Goal: Task Accomplishment & Management: Complete application form

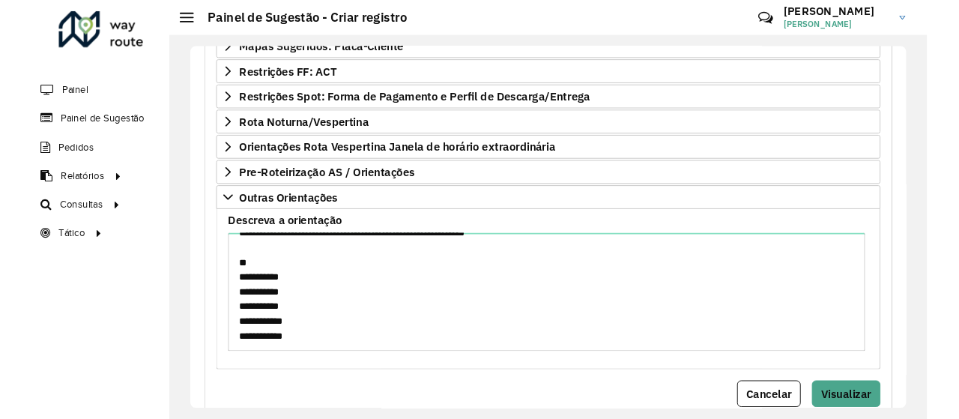
scroll to position [711, 0]
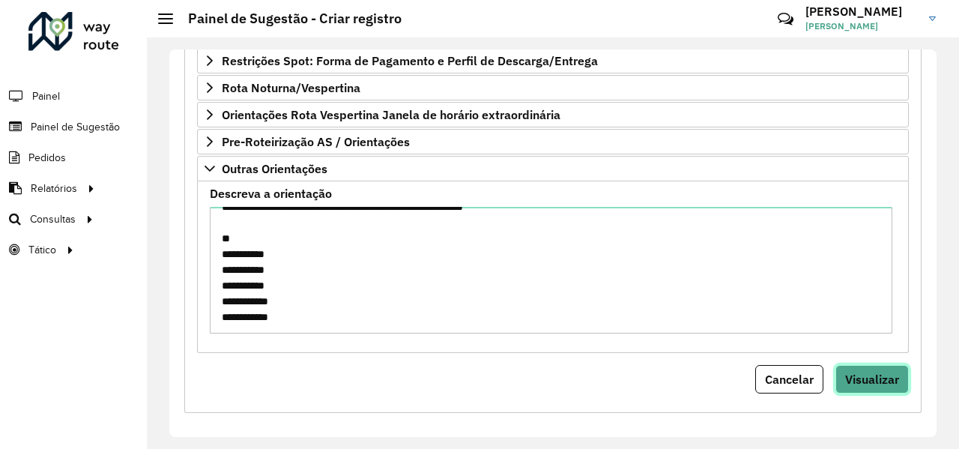
click at [859, 371] on span "Visualizar" at bounding box center [872, 378] width 54 height 15
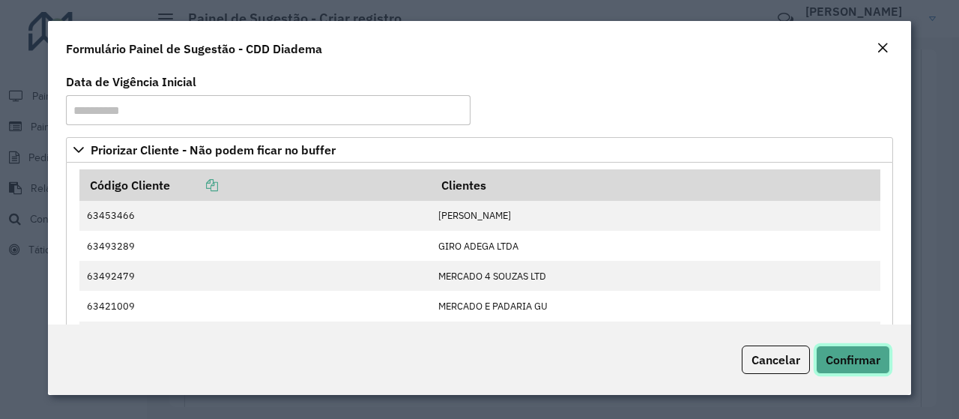
click at [852, 362] on span "Confirmar" at bounding box center [852, 359] width 55 height 15
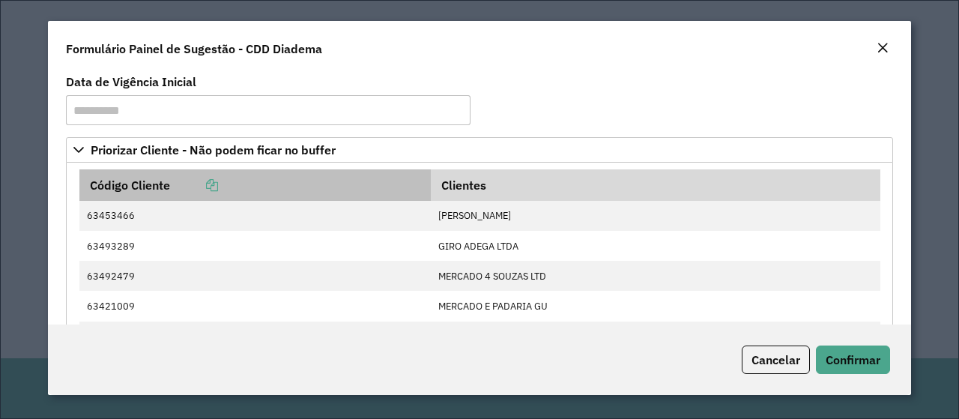
click at [215, 183] on icon at bounding box center [212, 185] width 12 height 12
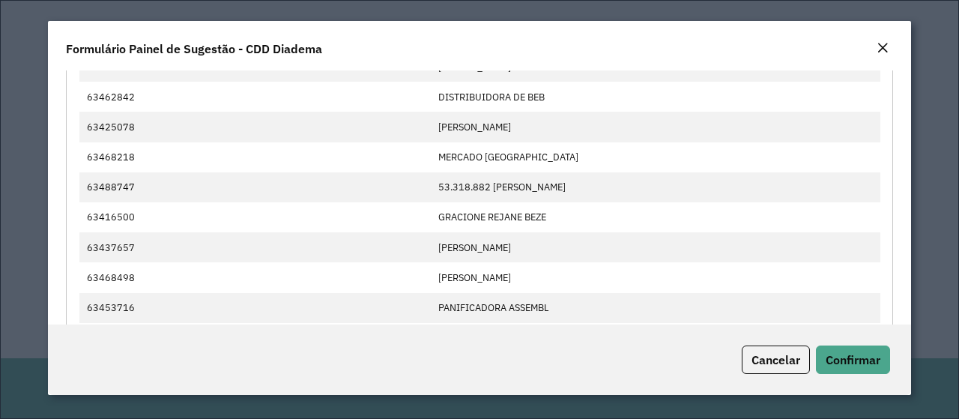
scroll to position [1788, 0]
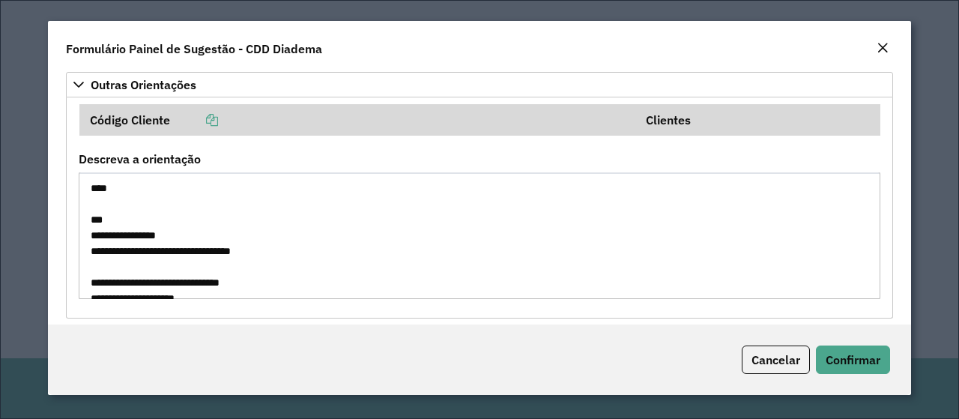
click at [338, 273] on textarea "Descreva a orientação" at bounding box center [479, 235] width 801 height 127
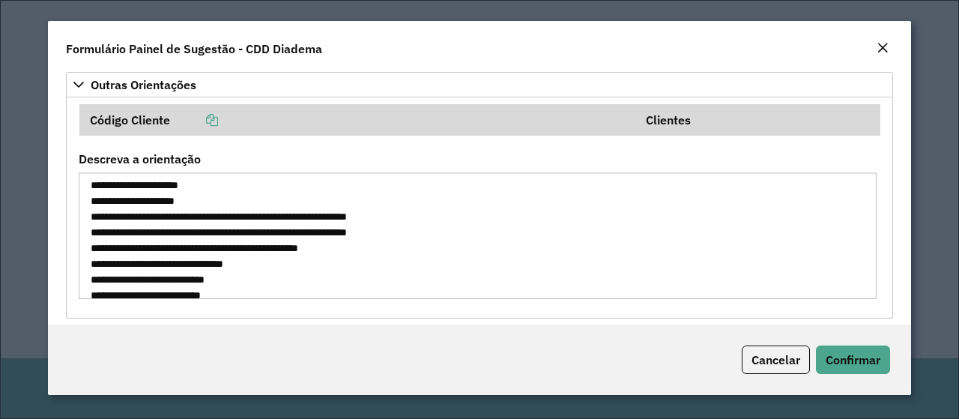
scroll to position [503, 0]
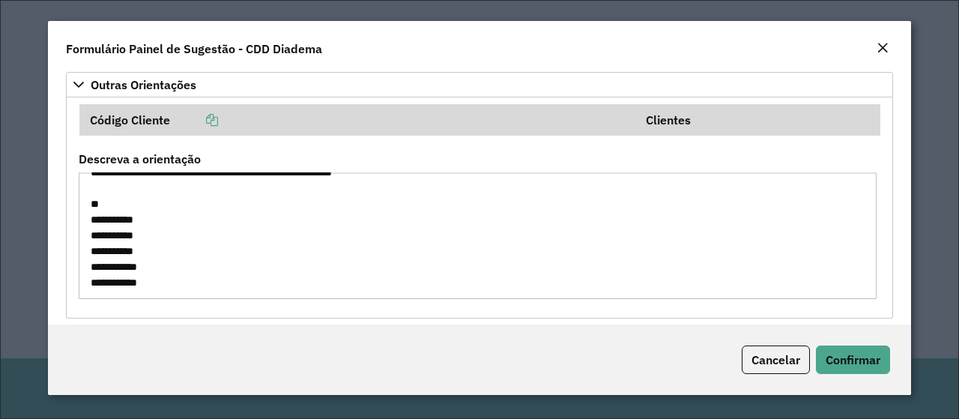
drag, startPoint x: 85, startPoint y: 171, endPoint x: 362, endPoint y: 431, distance: 379.9
click at [362, 419] on html "**********" at bounding box center [479, 209] width 959 height 419
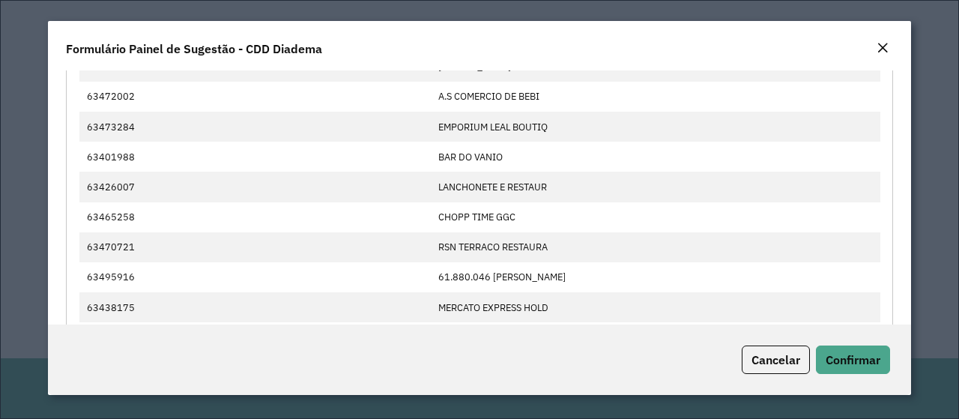
scroll to position [0, 0]
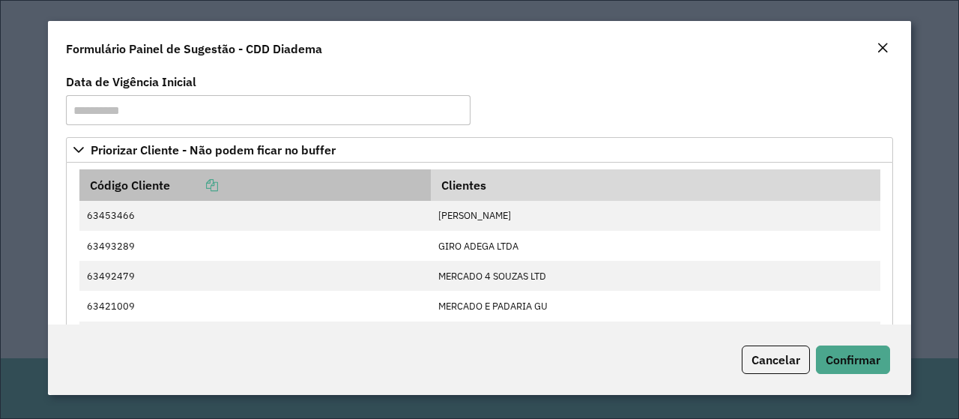
click at [214, 186] on icon at bounding box center [212, 185] width 12 height 12
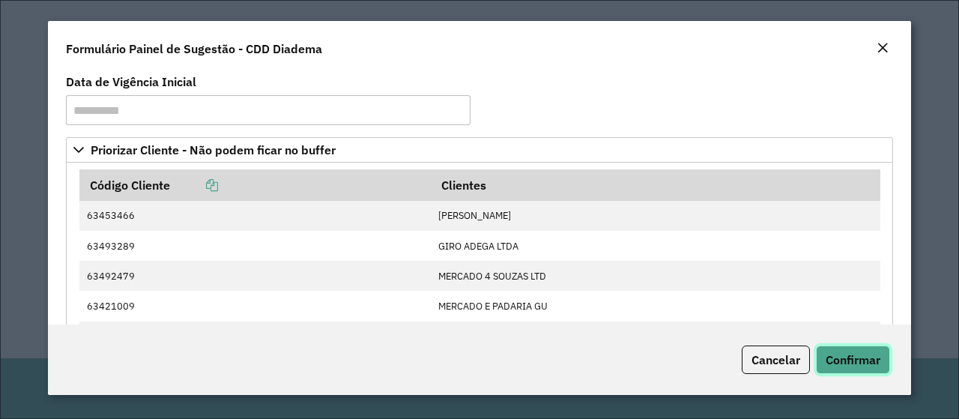
click at [847, 356] on span "Confirmar" at bounding box center [852, 359] width 55 height 15
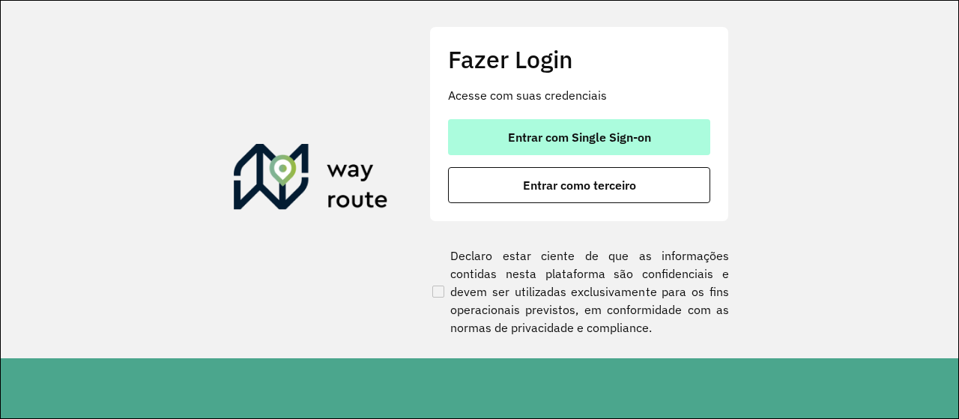
click at [632, 133] on span "Entrar com Single Sign-on" at bounding box center [579, 137] width 143 height 12
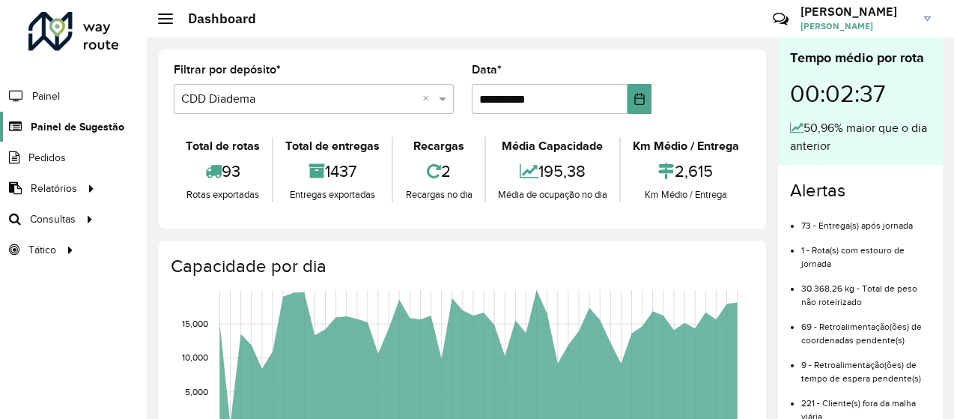
click at [55, 120] on span "Painel de Sugestão" at bounding box center [78, 127] width 94 height 16
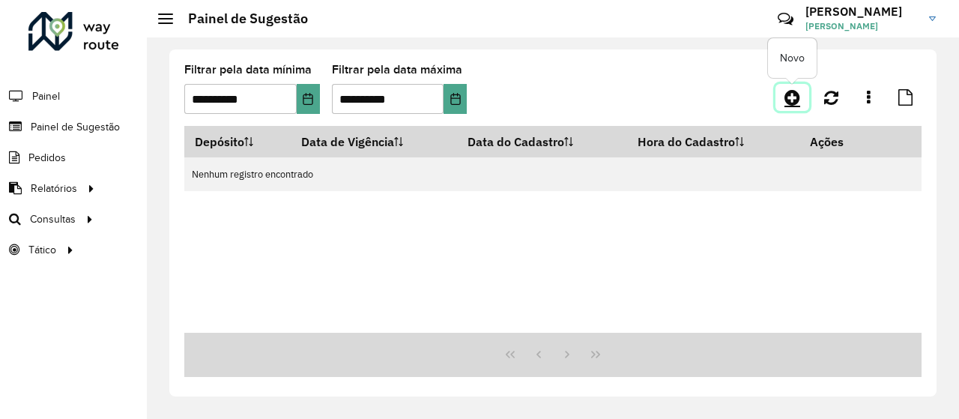
click at [797, 101] on icon at bounding box center [792, 97] width 16 height 18
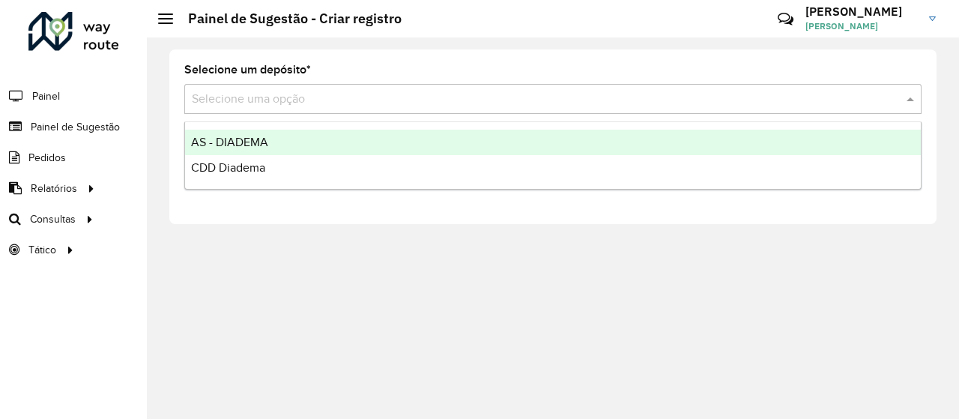
click at [515, 92] on input "text" at bounding box center [538, 100] width 692 height 18
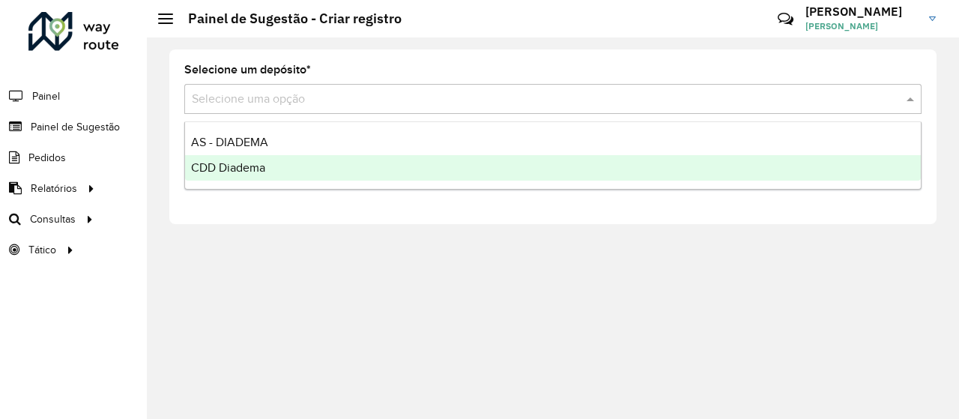
click at [365, 174] on div "CDD Diadema" at bounding box center [552, 167] width 735 height 25
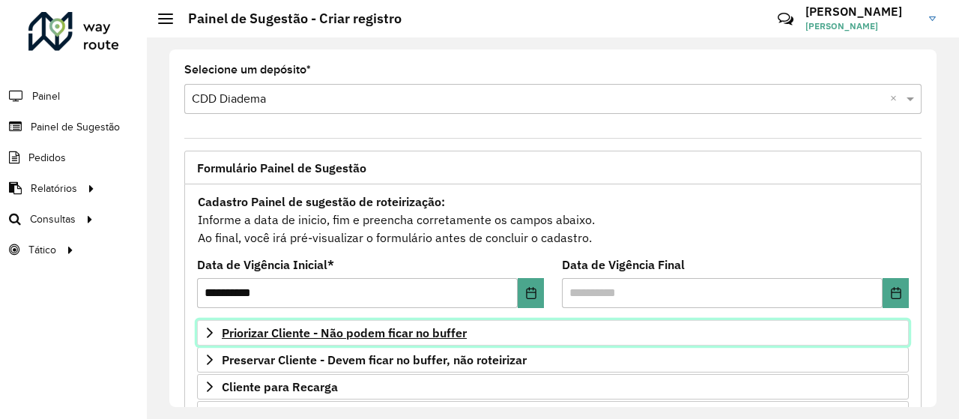
click at [208, 335] on icon at bounding box center [210, 333] width 12 height 12
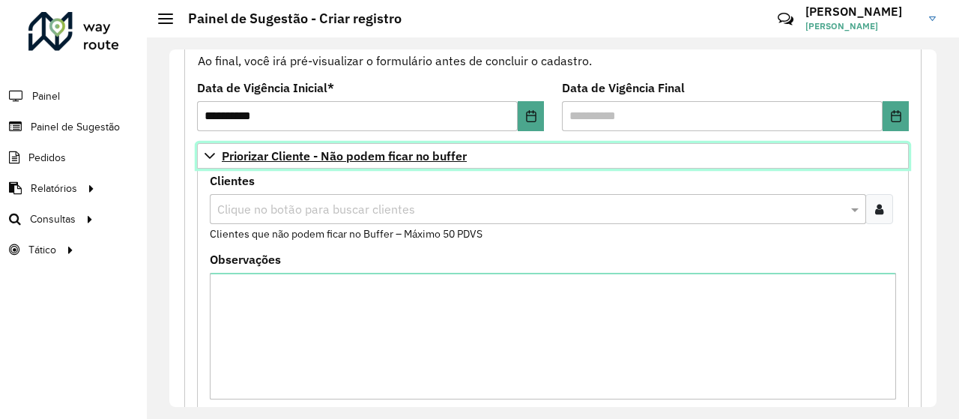
scroll to position [204, 0]
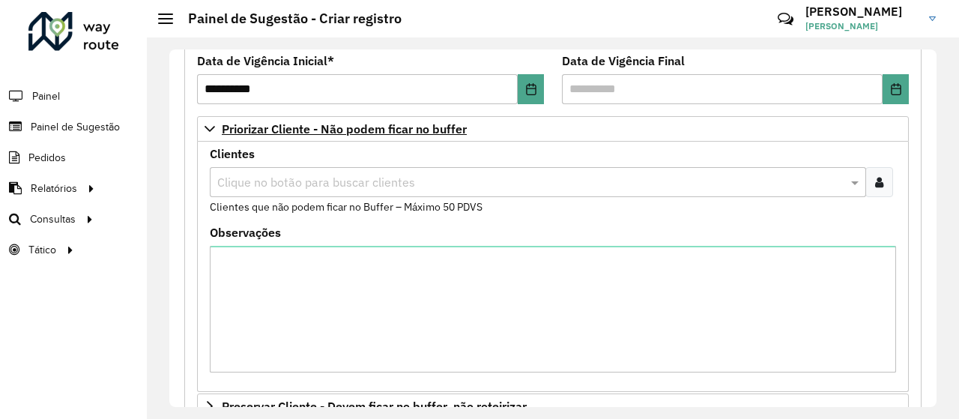
click at [277, 186] on input "text" at bounding box center [530, 183] width 634 height 18
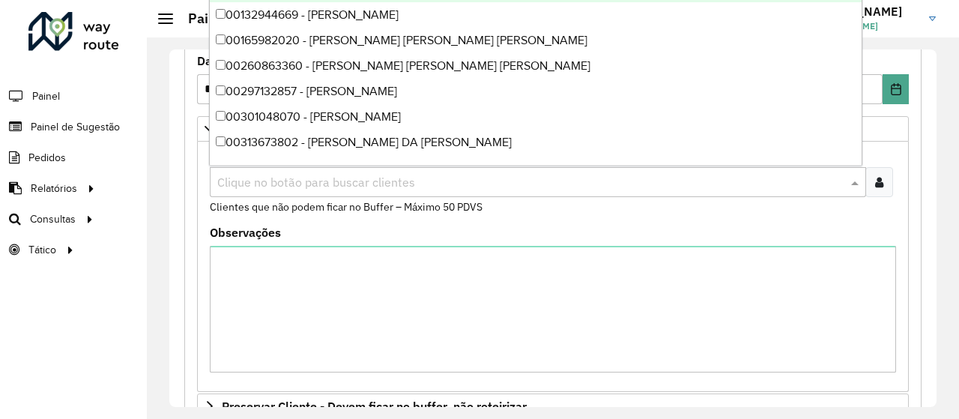
paste input "**********"
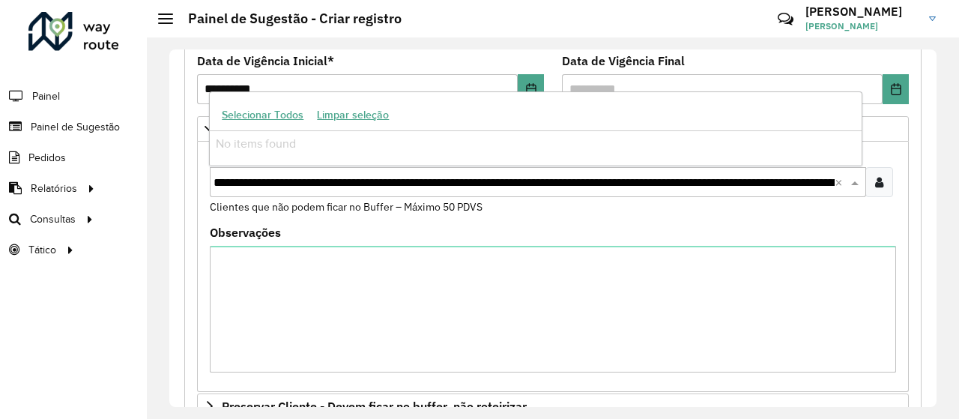
scroll to position [0, 2337]
type input "**********"
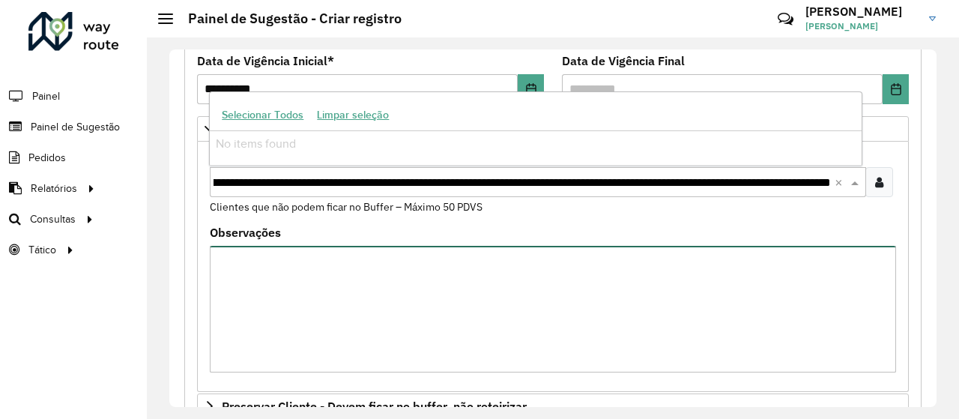
scroll to position [0, 0]
click at [272, 314] on textarea "Observações" at bounding box center [553, 309] width 686 height 127
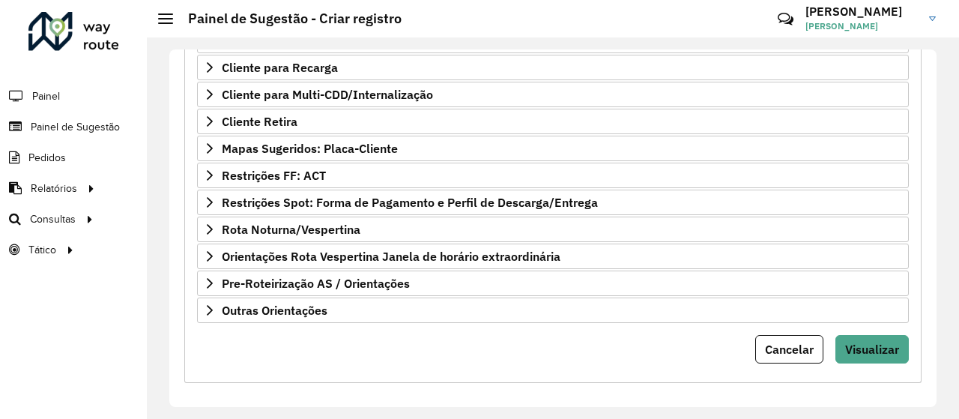
scroll to position [568, 0]
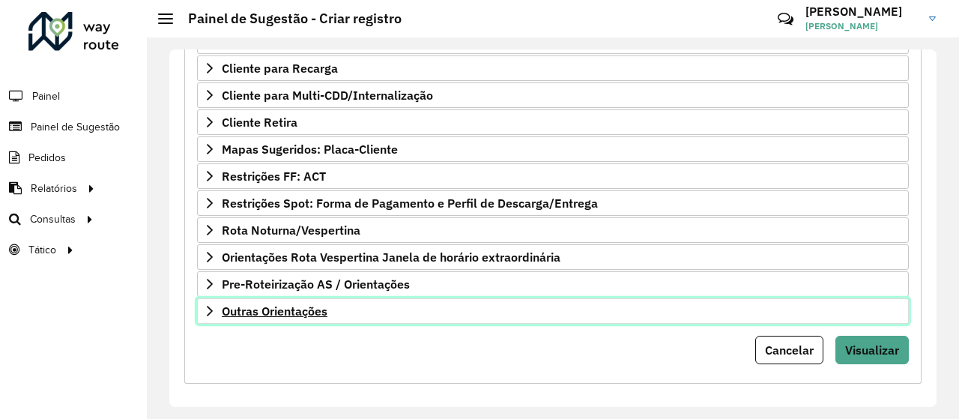
click at [258, 309] on span "Outras Orientações" at bounding box center [275, 311] width 106 height 12
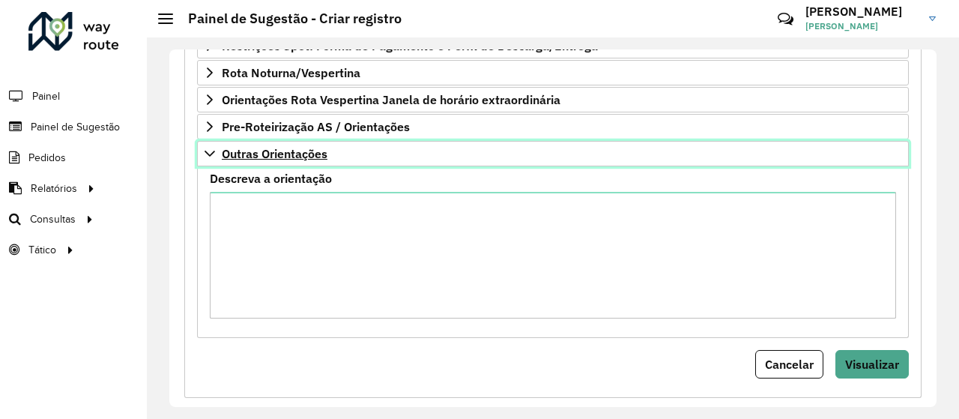
scroll to position [725, 0]
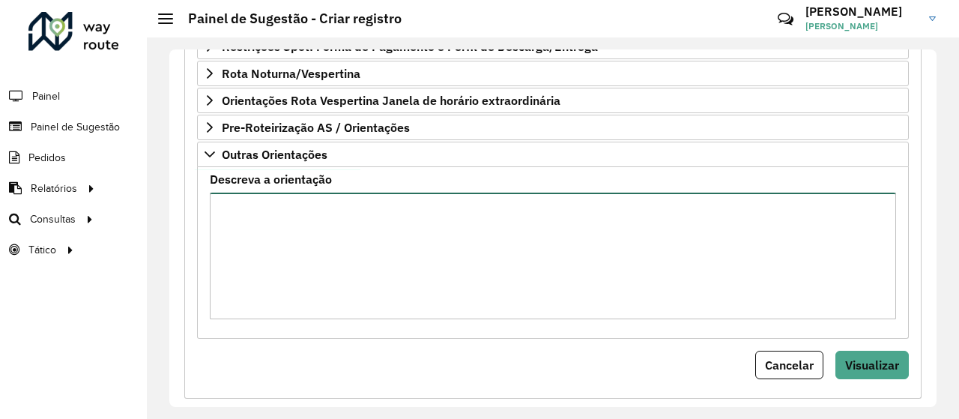
click at [364, 294] on textarea "Descreva a orientação" at bounding box center [553, 255] width 686 height 127
click at [338, 261] on textarea "Descreva a orientação" at bounding box center [553, 255] width 686 height 127
paste textarea "**********"
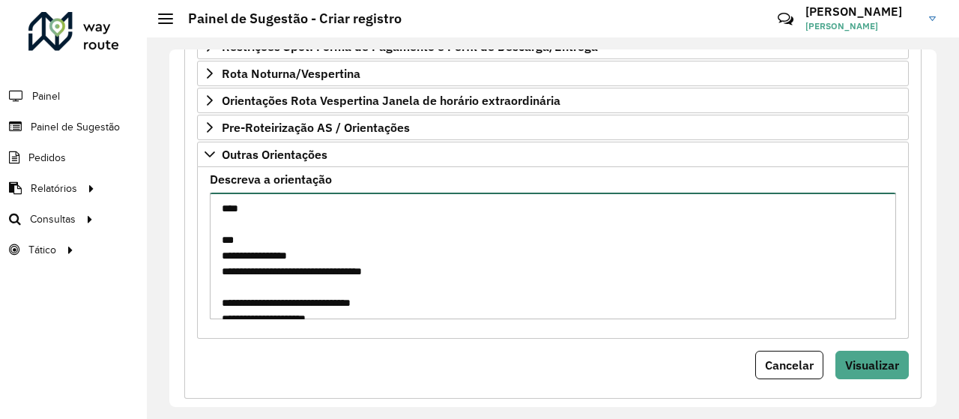
scroll to position [494, 0]
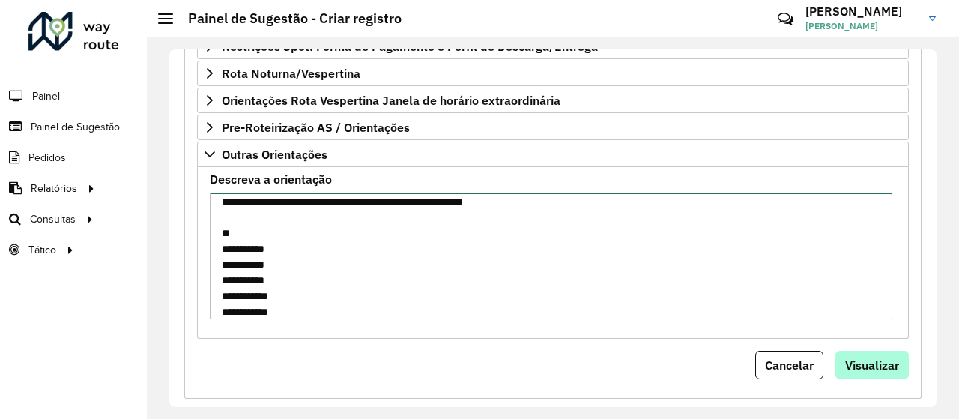
type textarea "**********"
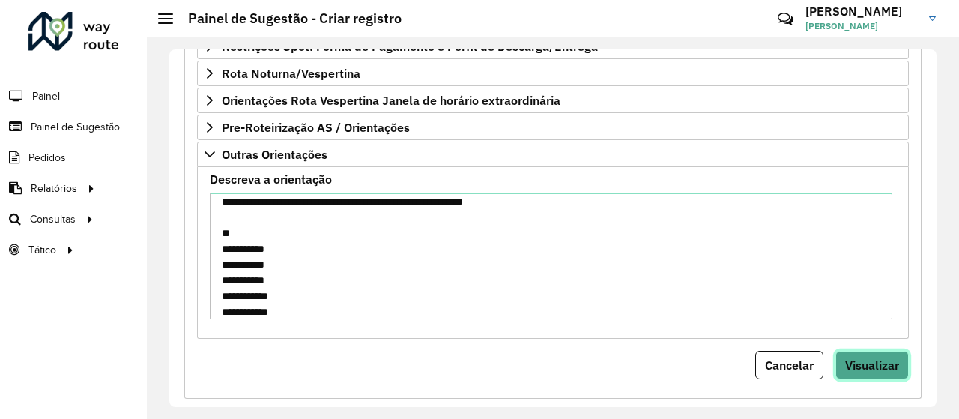
click at [871, 357] on span "Visualizar" at bounding box center [872, 364] width 54 height 15
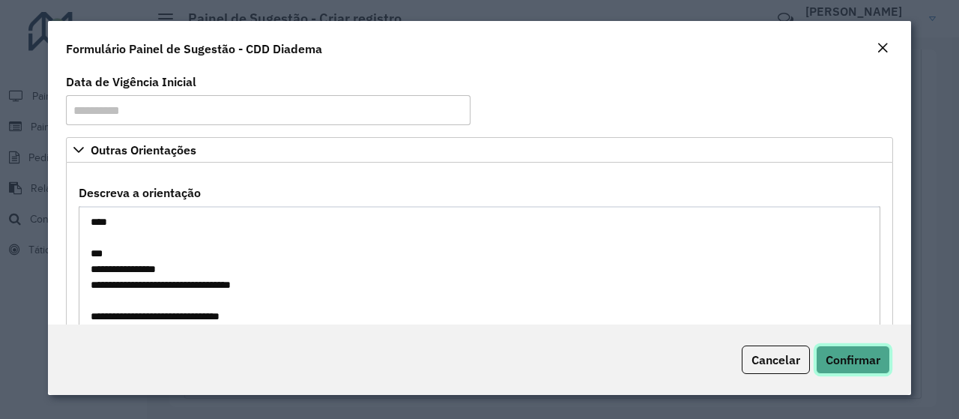
click at [846, 368] on button "Confirmar" at bounding box center [853, 359] width 74 height 28
